Goal: Check status: Check status

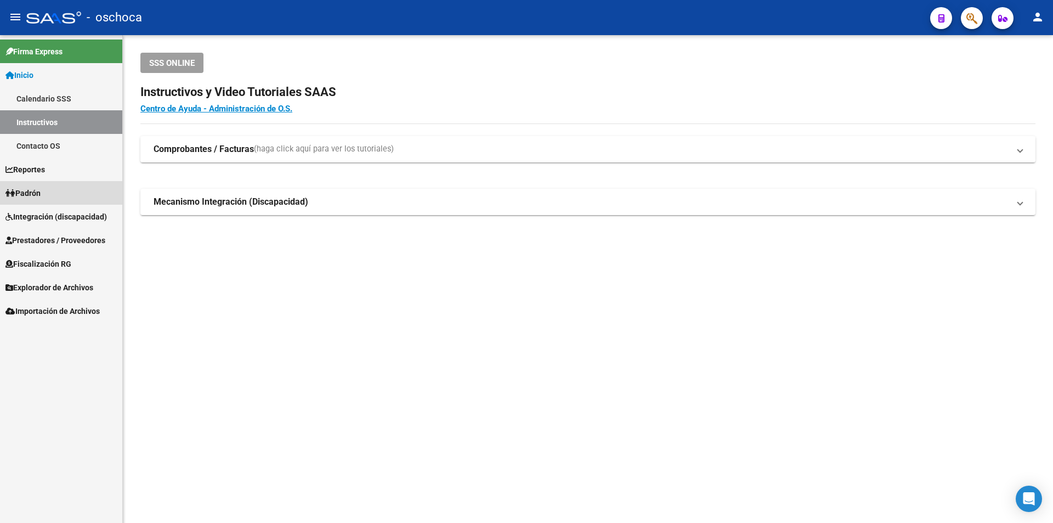
click at [41, 190] on span "Padrón" at bounding box center [22, 193] width 35 height 12
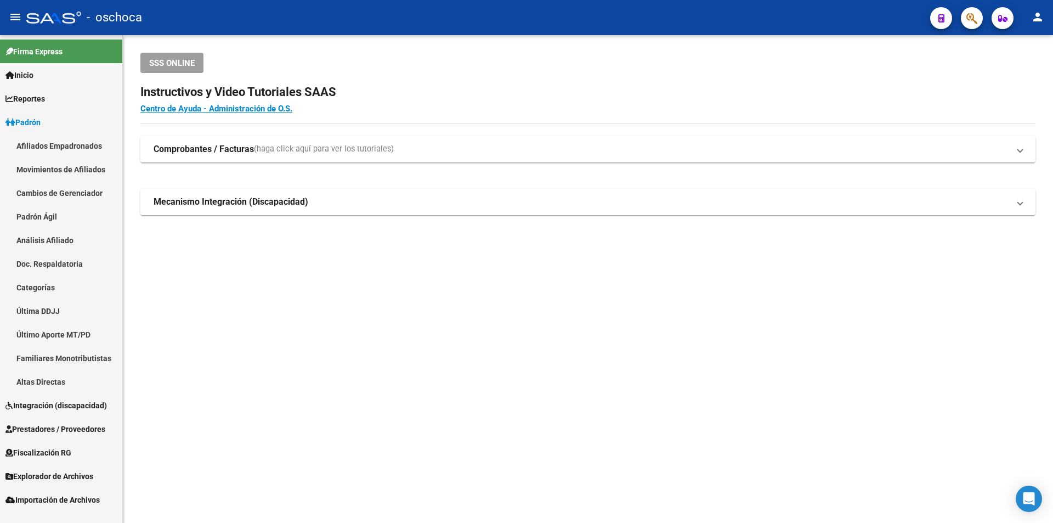
click at [82, 405] on span "Integración (discapacidad)" at bounding box center [55, 405] width 101 height 12
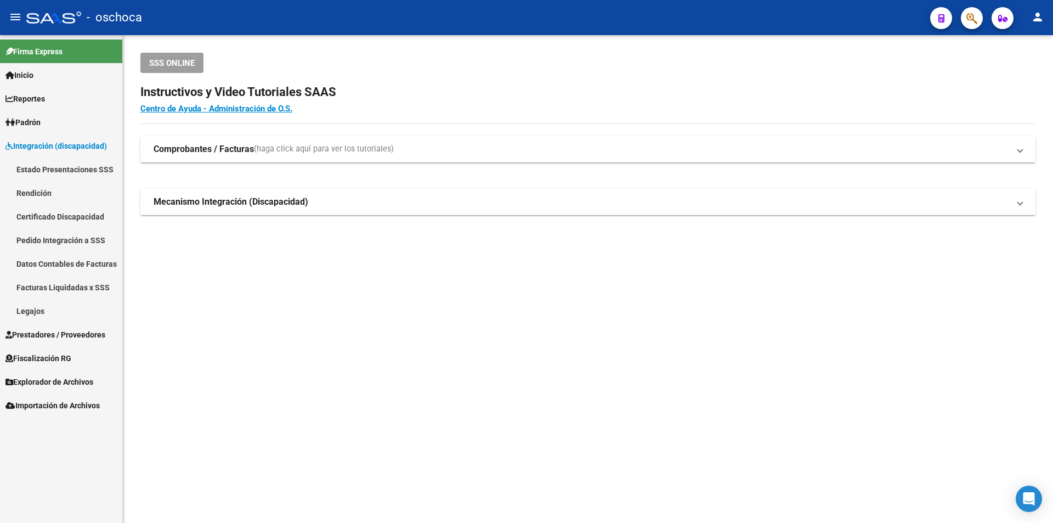
click at [25, 308] on link "Legajos" at bounding box center [61, 311] width 122 height 24
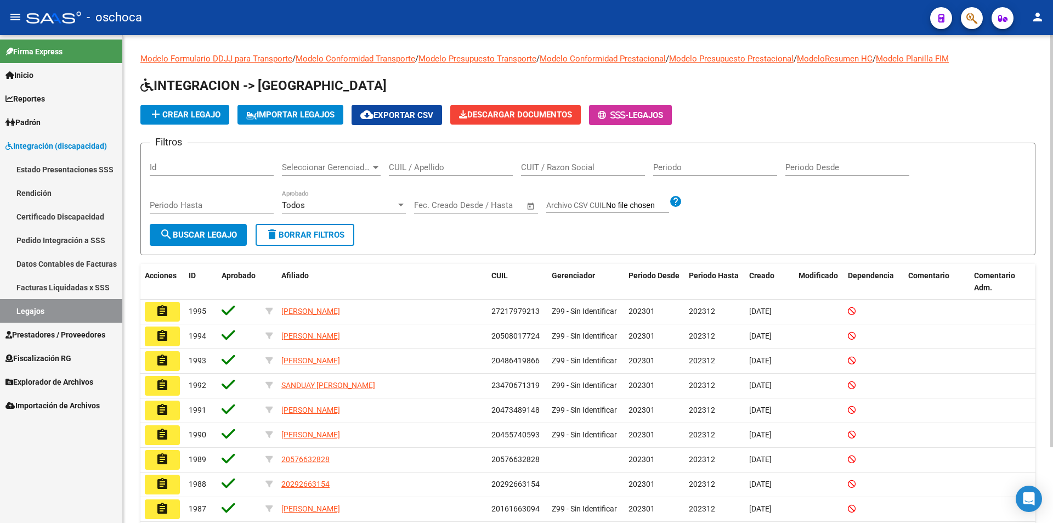
click at [444, 167] on input "CUIL / Apellido" at bounding box center [451, 167] width 124 height 10
click at [164, 167] on input "Id" at bounding box center [212, 167] width 124 height 10
click at [352, 165] on span "Seleccionar Gerenciador" at bounding box center [326, 167] width 89 height 10
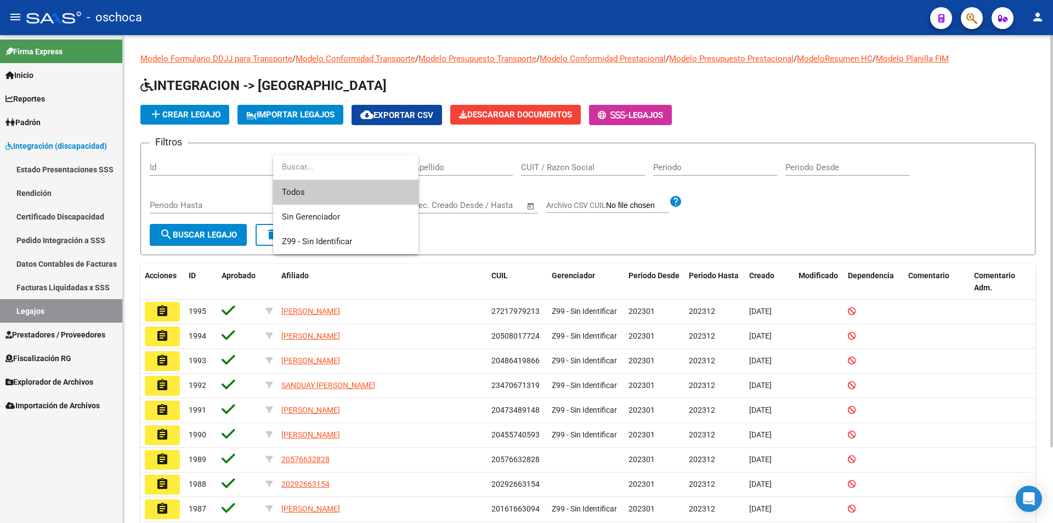
click at [352, 165] on input "dropdown search" at bounding box center [345, 167] width 145 height 25
click at [491, 161] on div at bounding box center [526, 261] width 1053 height 523
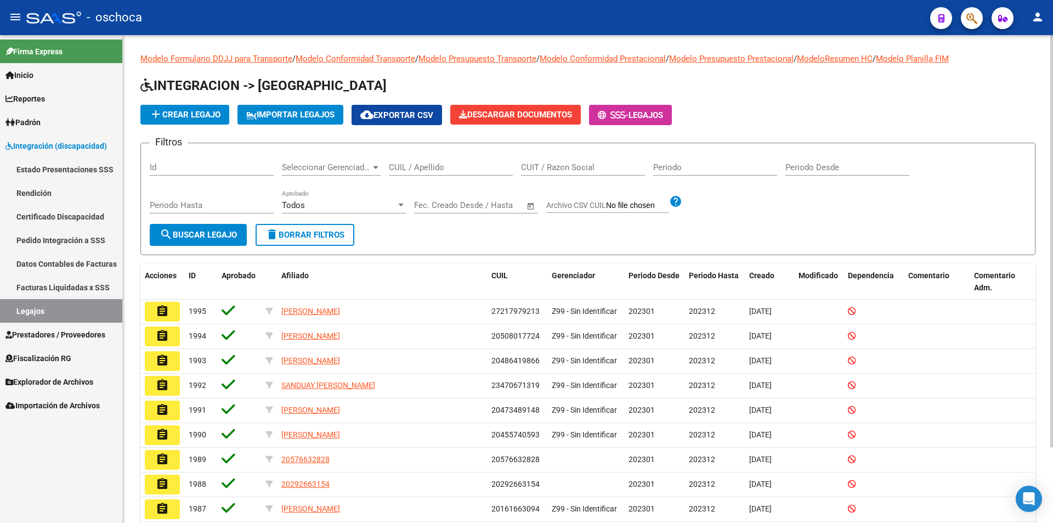
click at [451, 167] on input "CUIL / Apellido" at bounding box center [451, 167] width 124 height 10
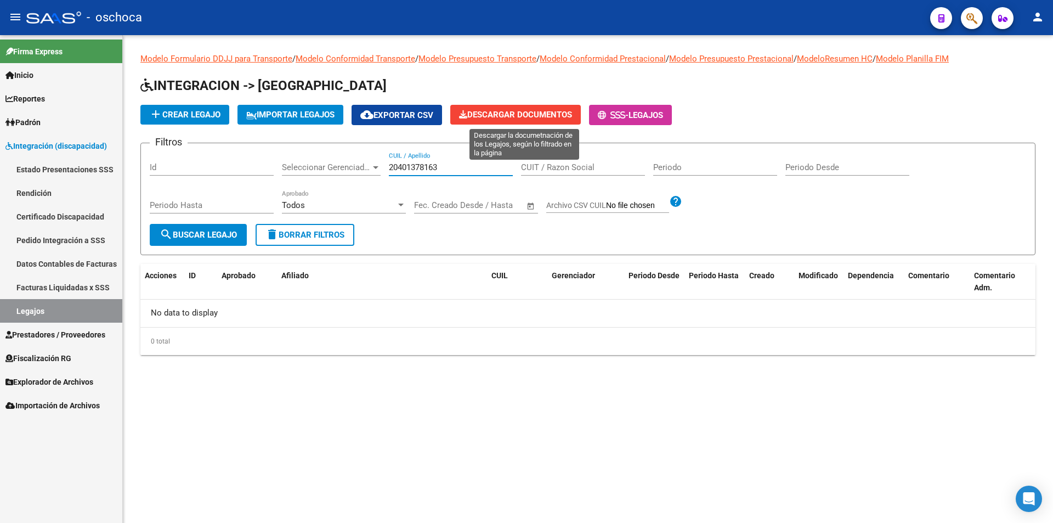
type input "20401378163"
click at [552, 114] on span "Descargar Documentos" at bounding box center [515, 115] width 113 height 10
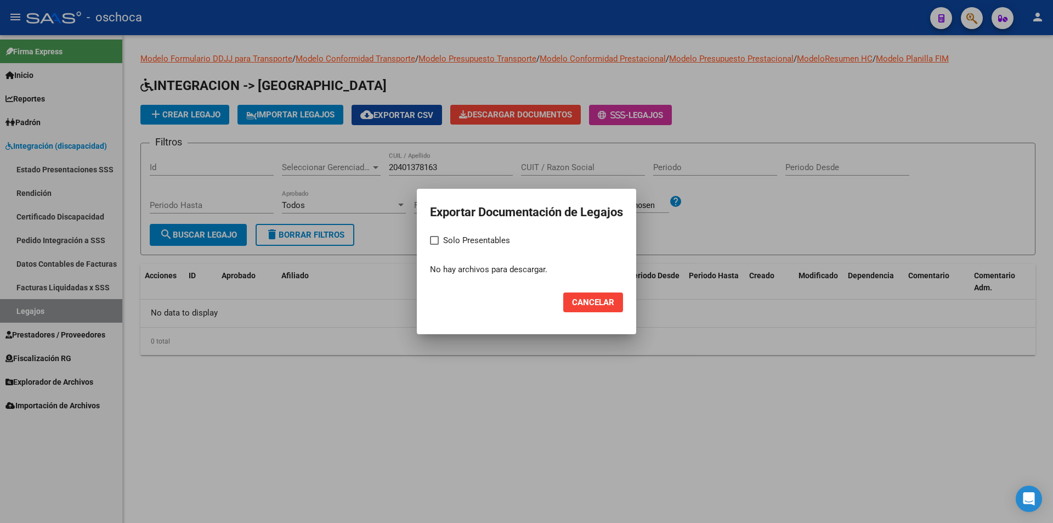
click at [603, 307] on span "Cancelar" at bounding box center [593, 302] width 42 height 10
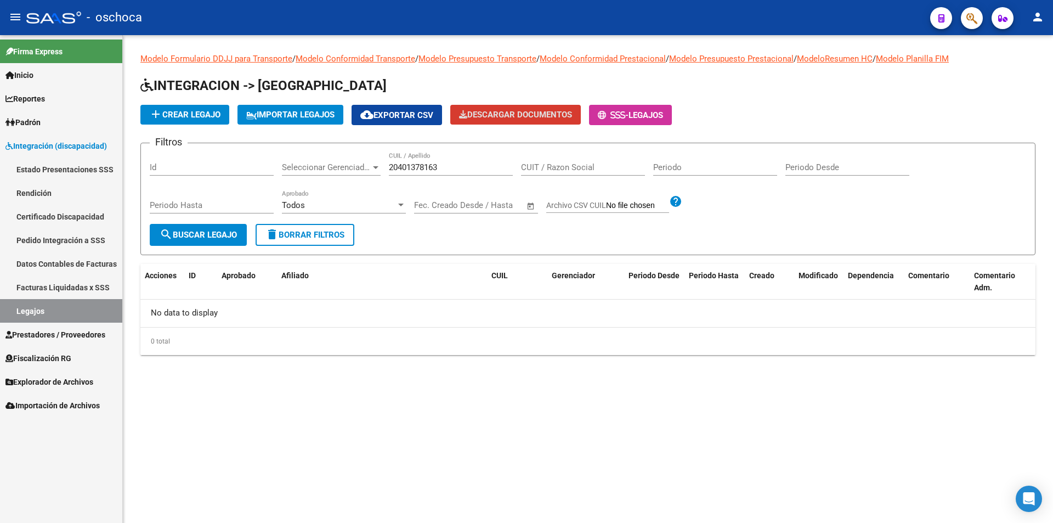
click at [59, 212] on link "Certificado Discapacidad" at bounding box center [61, 217] width 122 height 24
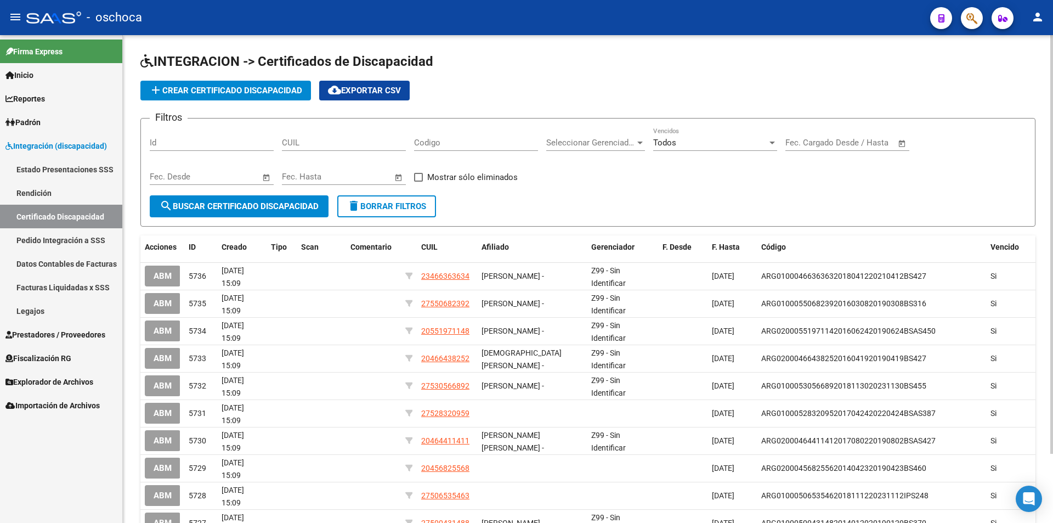
click at [312, 142] on input "CUIL" at bounding box center [344, 143] width 124 height 10
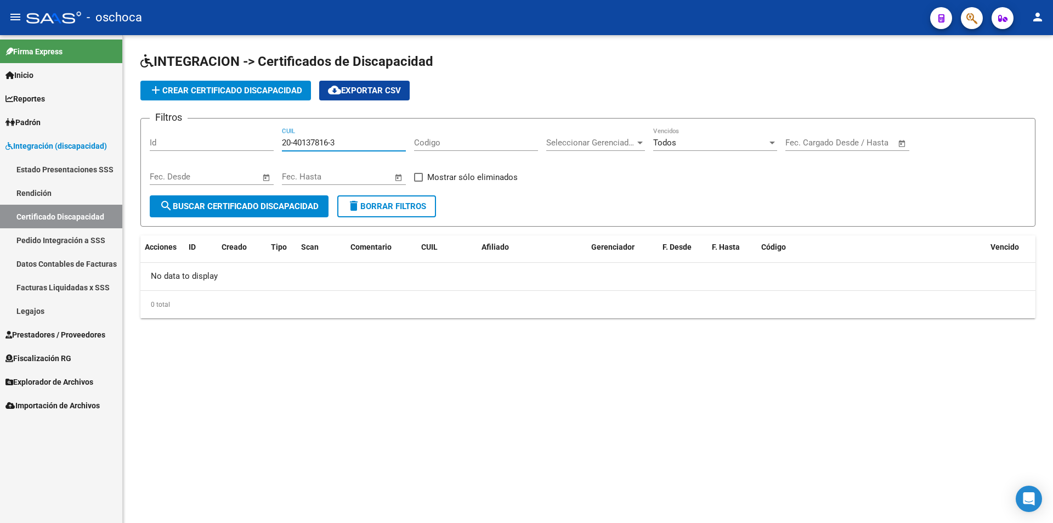
type input "20-40137816-3"
click at [256, 203] on span "search Buscar Certificado Discapacidad" at bounding box center [239, 206] width 159 height 10
